Goal: Transaction & Acquisition: Purchase product/service

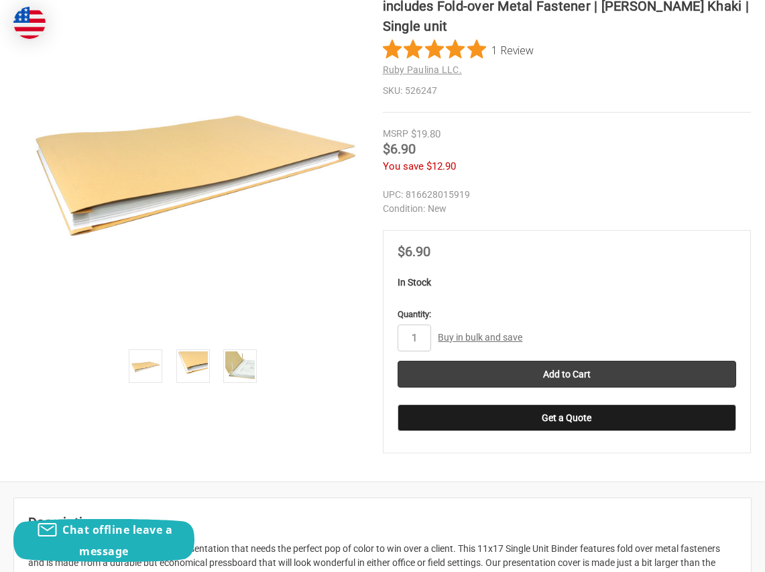
scroll to position [316, 0]
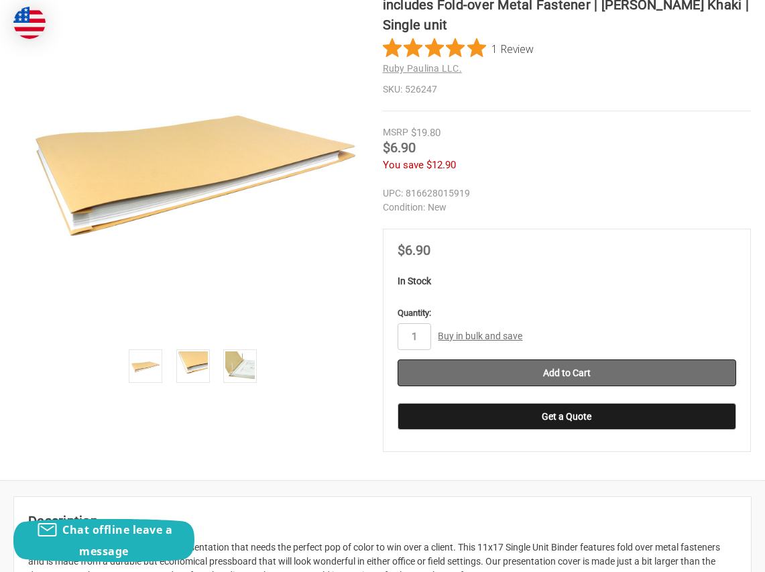
click at [462, 369] on input "Add to Cart" at bounding box center [566, 372] width 339 height 27
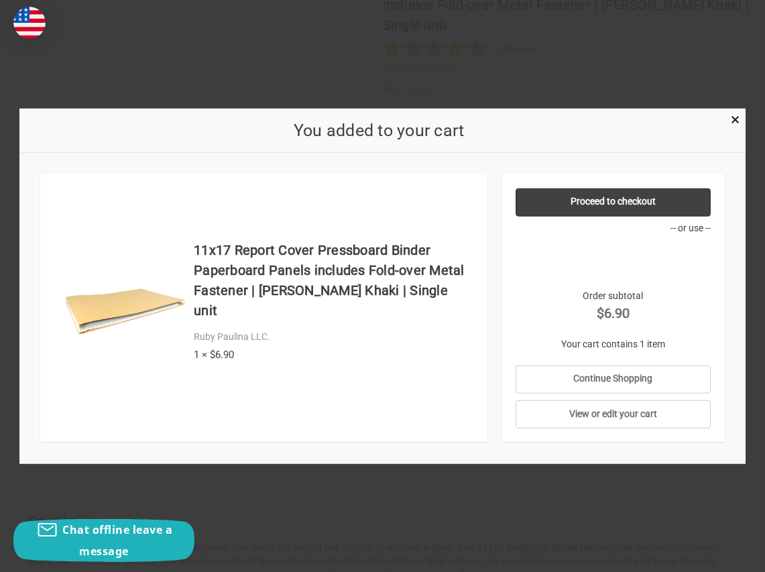
click at [728, 125] on div "You added to your cart" at bounding box center [382, 130] width 726 height 45
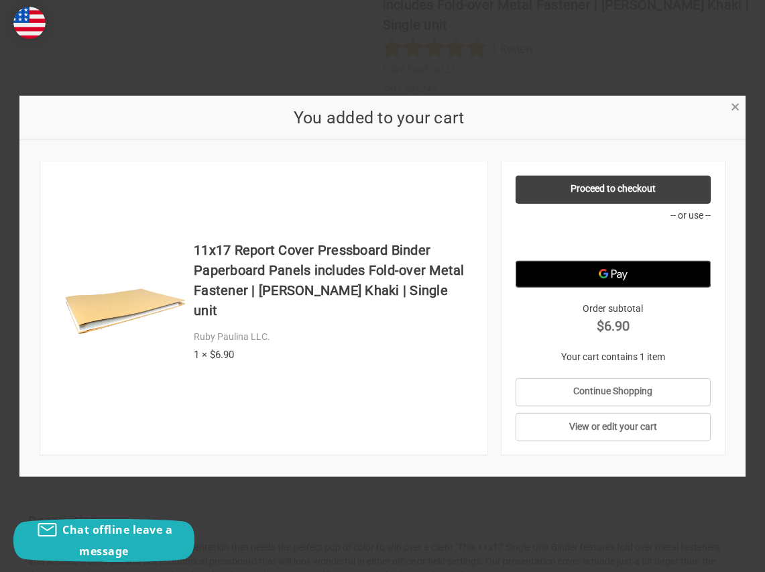
click at [734, 109] on span "×" at bounding box center [734, 106] width 9 height 19
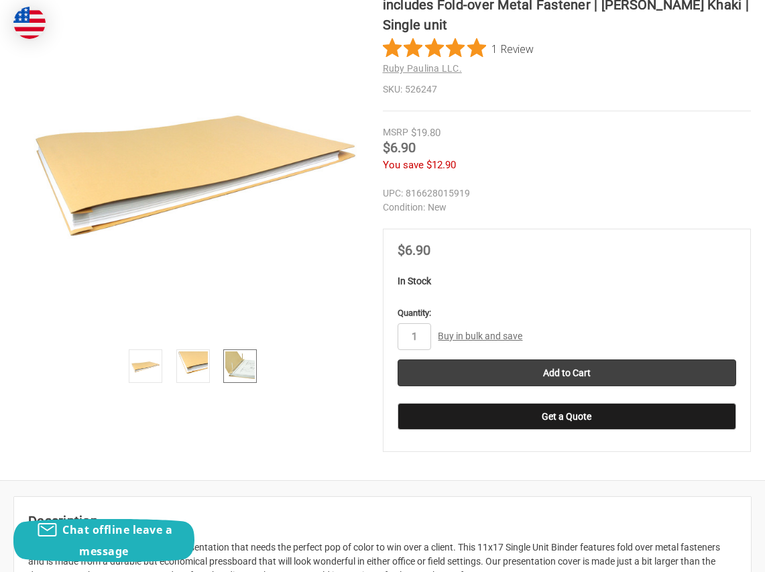
click at [230, 366] on img at bounding box center [239, 365] width 29 height 29
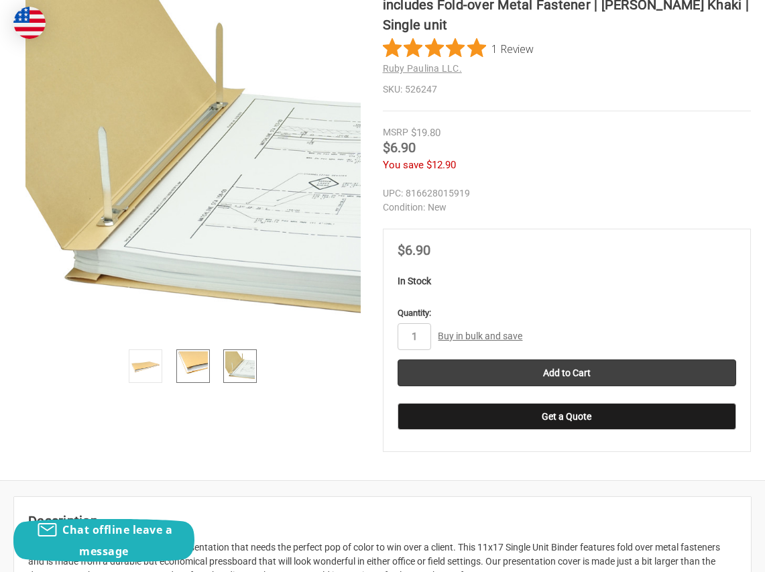
click at [194, 365] on img at bounding box center [192, 365] width 29 height 29
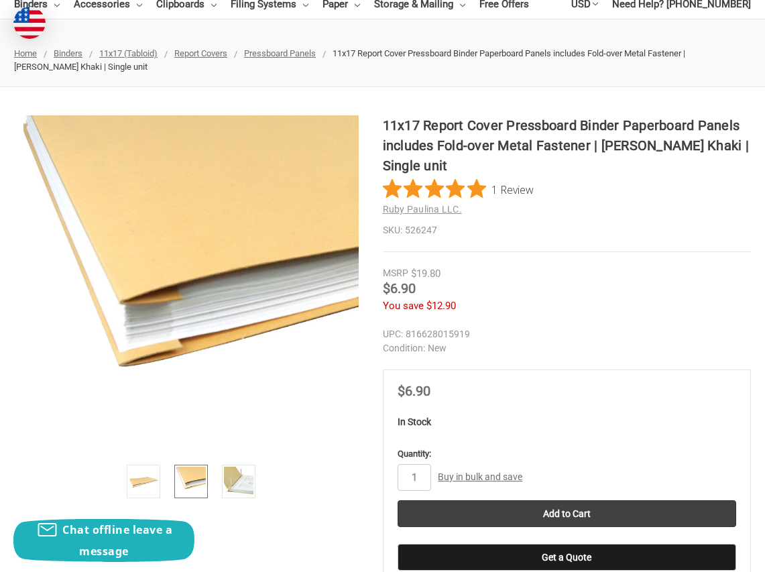
scroll to position [0, 0]
